Goal: Navigation & Orientation: Find specific page/section

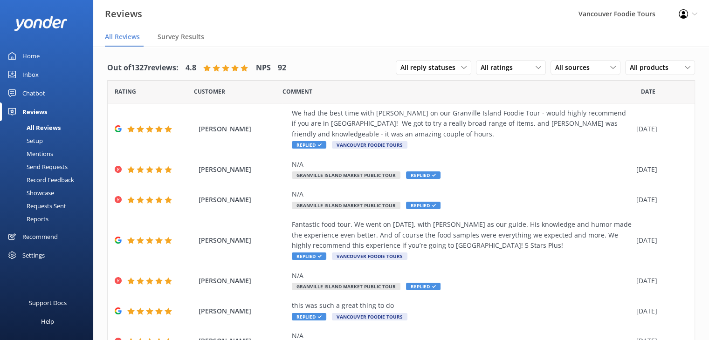
click at [53, 125] on div "All Reviews" at bounding box center [33, 127] width 55 height 13
click at [188, 34] on span "Survey Results" at bounding box center [181, 36] width 47 height 9
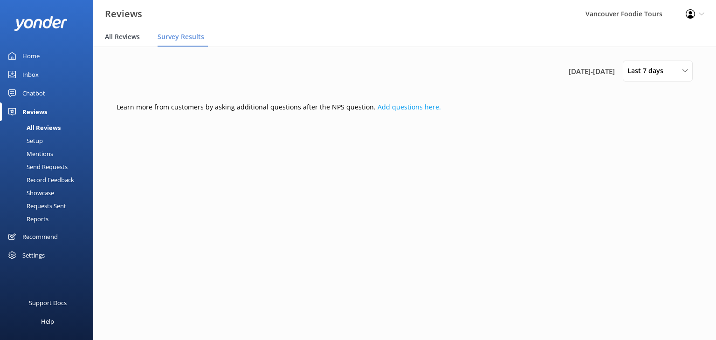
click at [132, 38] on span "All Reviews" at bounding box center [122, 36] width 35 height 9
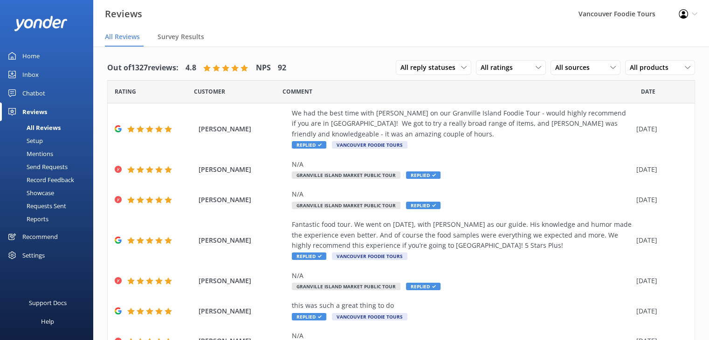
scroll to position [138, 0]
